Goal: Task Accomplishment & Management: Manage account settings

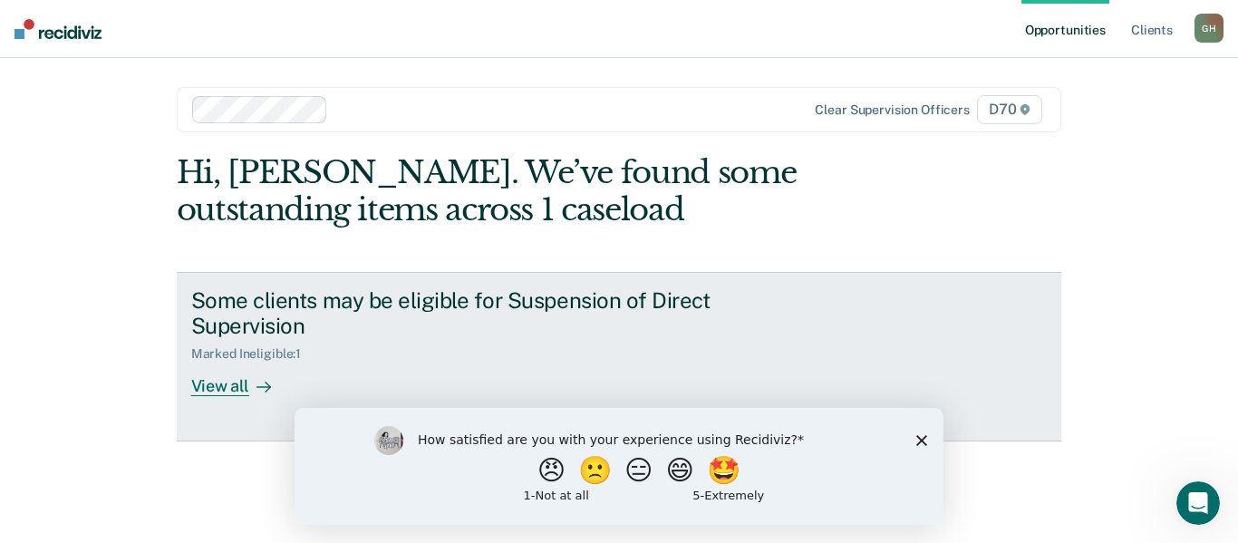
click at [233, 362] on div "View all" at bounding box center [241, 379] width 101 height 35
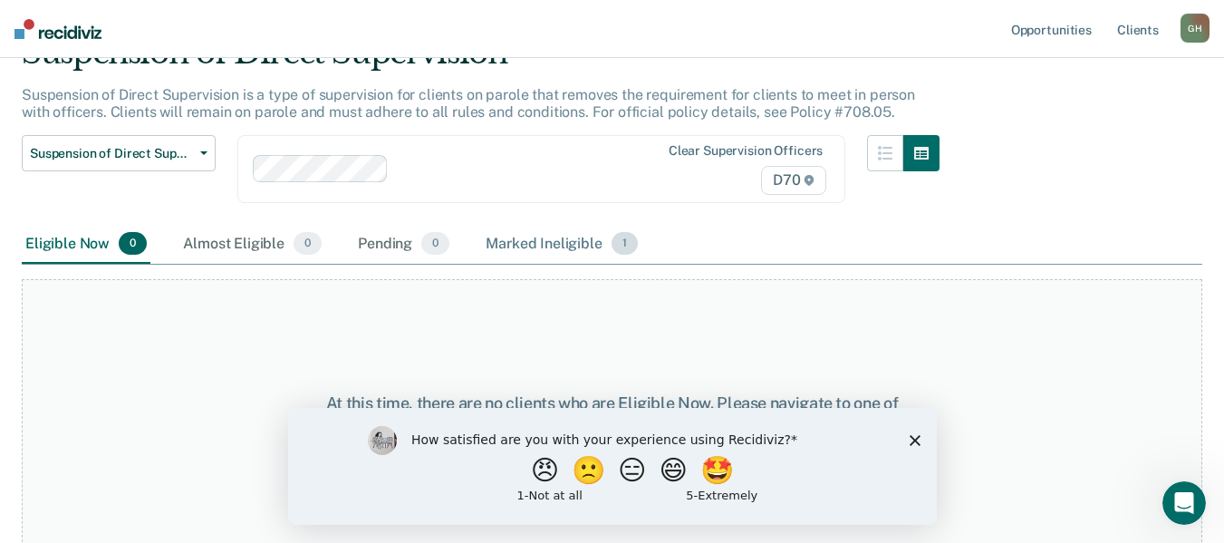
scroll to position [94, 0]
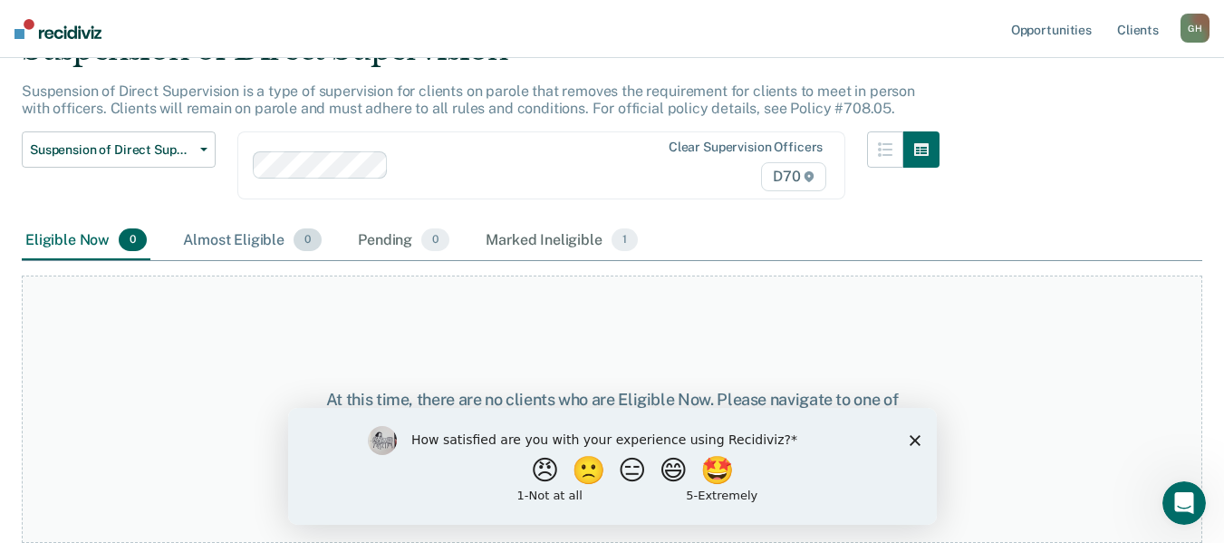
click at [255, 241] on div "Almost Eligible 0" at bounding box center [252, 241] width 146 height 40
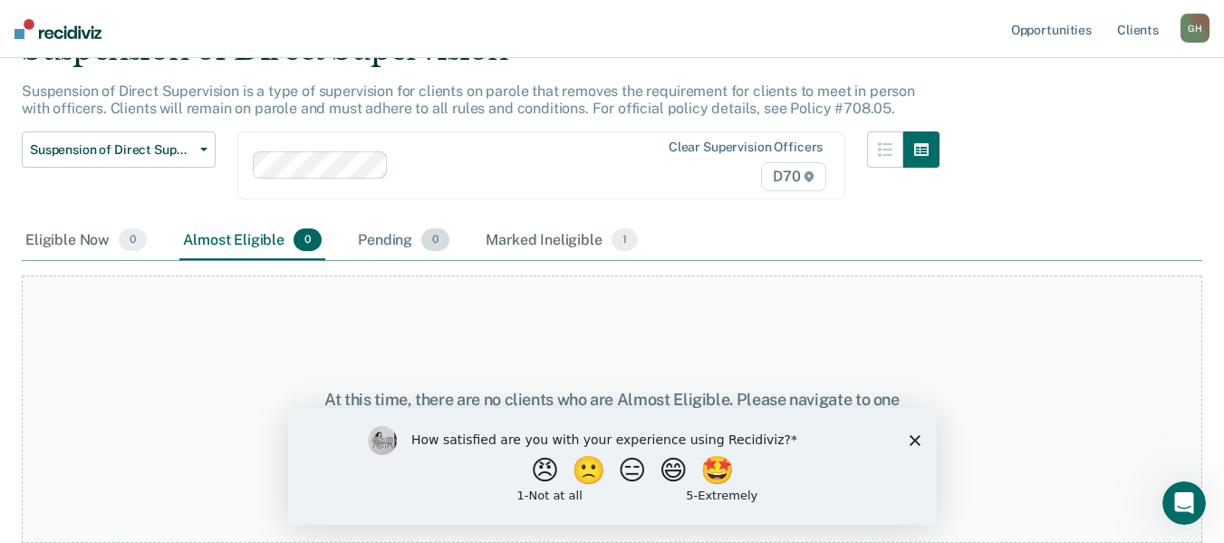
click at [394, 238] on div "Pending 0" at bounding box center [403, 241] width 99 height 40
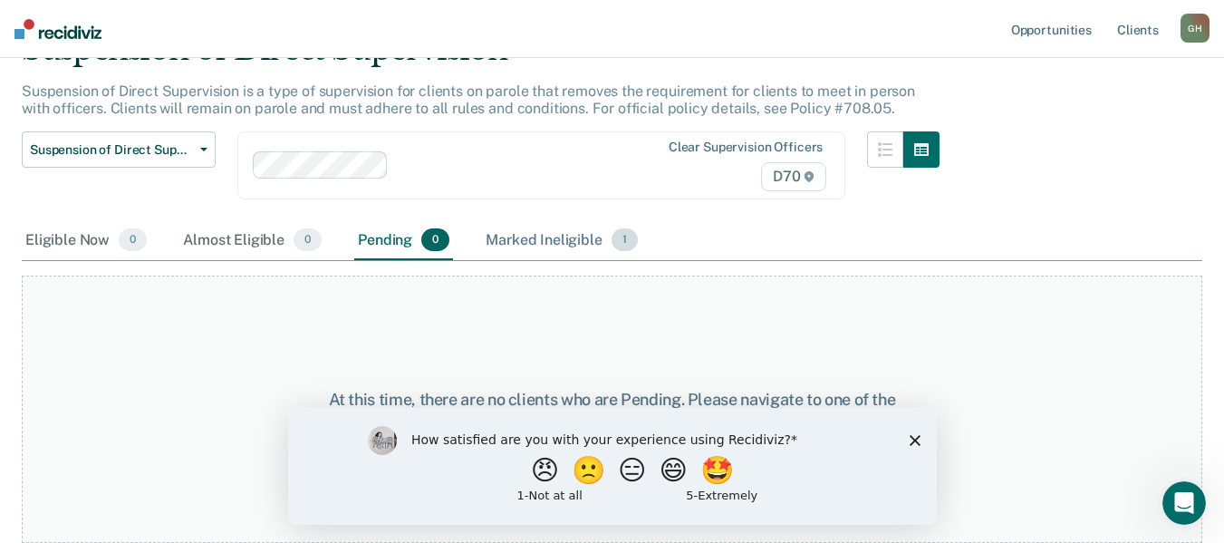
click at [530, 236] on div "Marked Ineligible 1" at bounding box center [561, 241] width 159 height 40
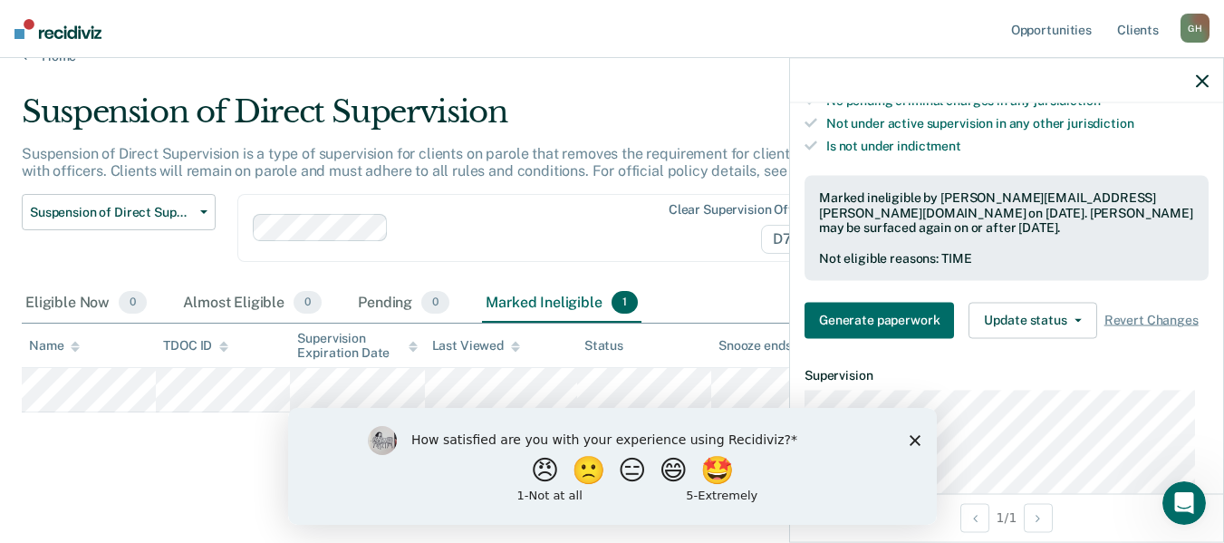
scroll to position [634, 0]
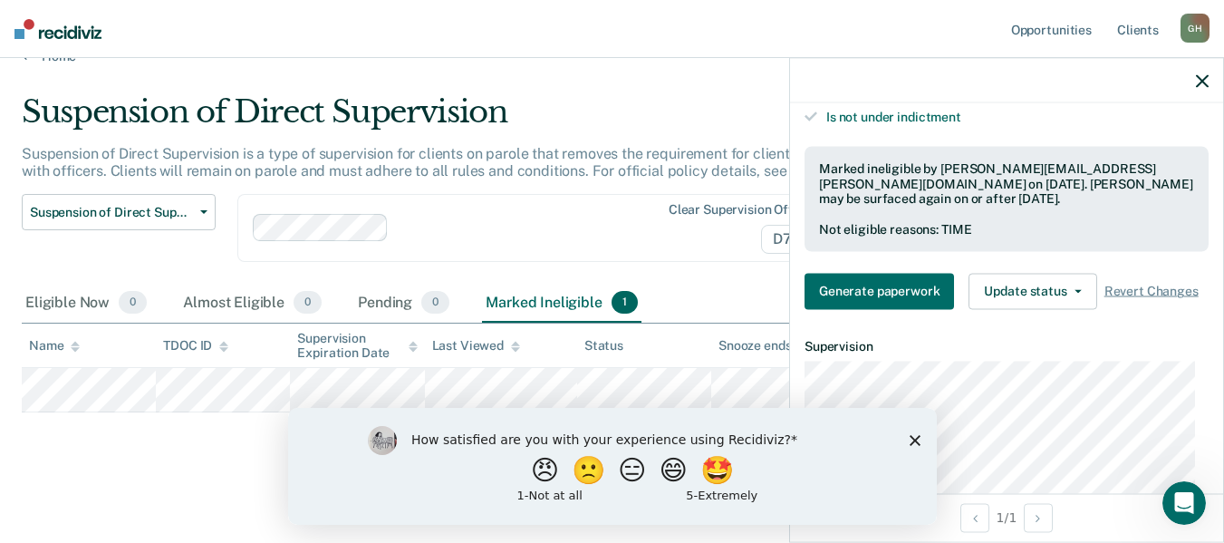
click at [1196, 34] on div "G H" at bounding box center [1195, 28] width 29 height 29
click at [1085, 121] on link "Log Out" at bounding box center [1122, 118] width 146 height 15
